Goal: Navigation & Orientation: Find specific page/section

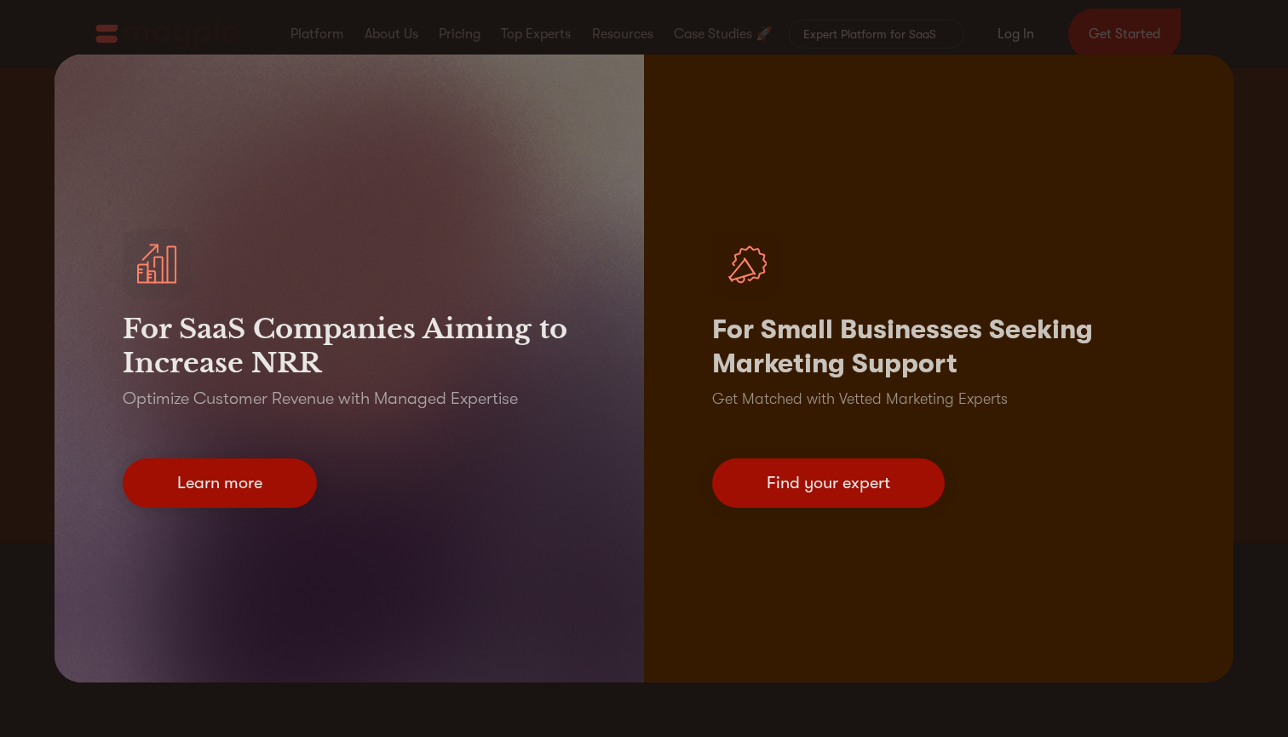
click at [103, 36] on div "For SaaS Companies Aiming to Increase NRR Optimize Customer Revenue with Manage…" at bounding box center [644, 368] width 1288 height 737
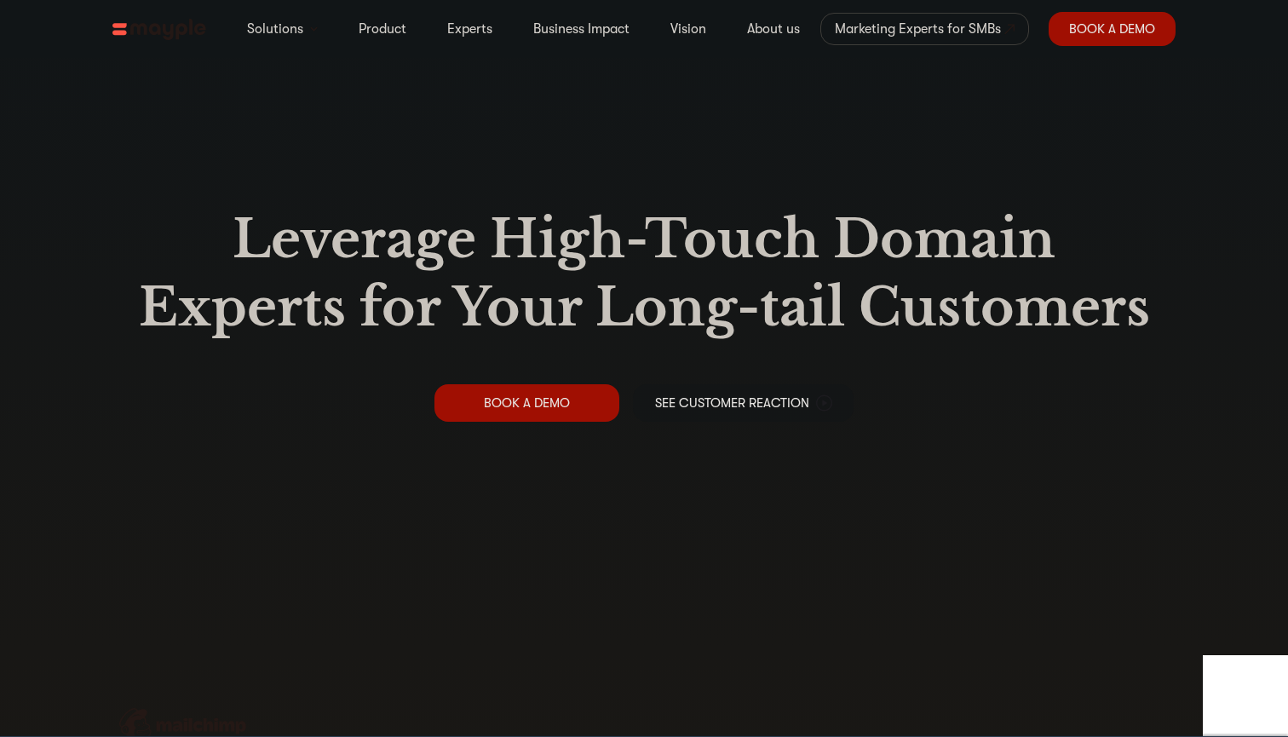
click at [127, 19] on img at bounding box center [159, 29] width 94 height 21
click at [475, 26] on link "Experts" at bounding box center [469, 29] width 45 height 20
